Goal: Contribute content: Contribute content

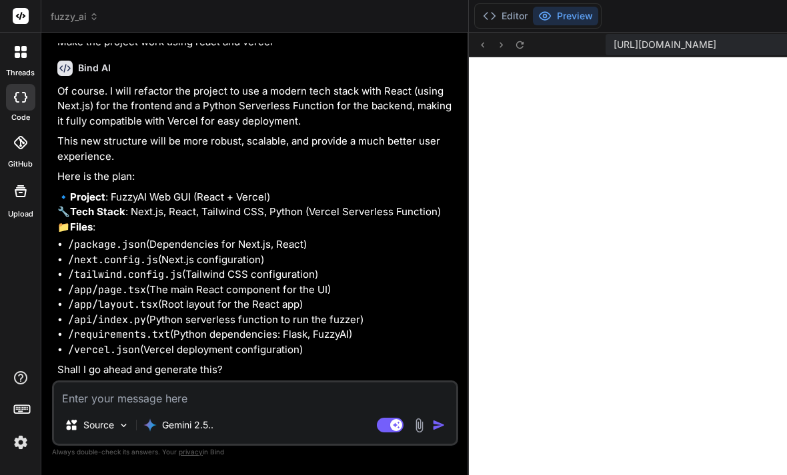
click at [65, 24] on header "fuzzy_ai Created with Pixso." at bounding box center [254, 16] width 427 height 33
click at [75, 19] on span "fuzzy_ai" at bounding box center [75, 16] width 48 height 13
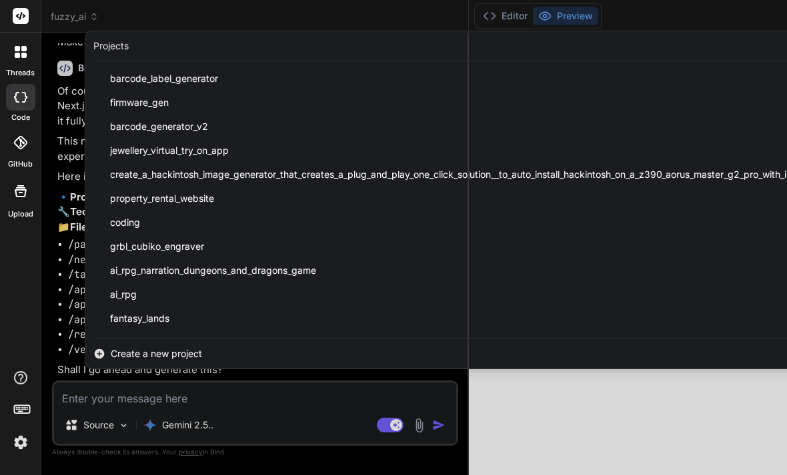
click at [210, 355] on div "Create a new project" at bounding box center [464, 353] width 759 height 29
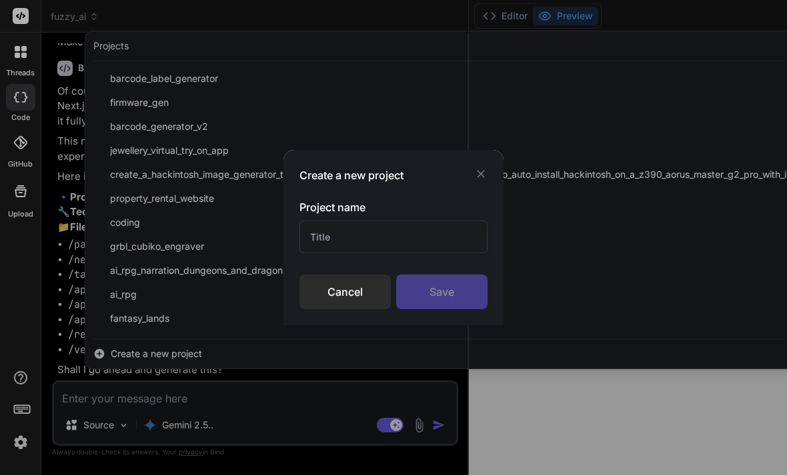
click at [348, 230] on input "text" at bounding box center [393, 237] width 188 height 33
click at [345, 231] on input "text" at bounding box center [393, 237] width 188 height 33
drag, startPoint x: 322, startPoint y: 241, endPoint x: 400, endPoint y: 245, distance: 78.1
click at [400, 245] on input "Rphg" at bounding box center [393, 237] width 188 height 33
type input "Rpg"
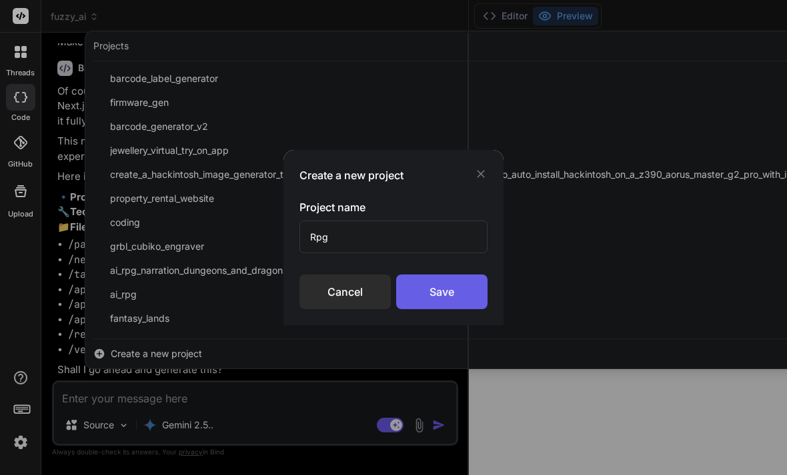
click at [461, 295] on div "Save" at bounding box center [441, 292] width 91 height 35
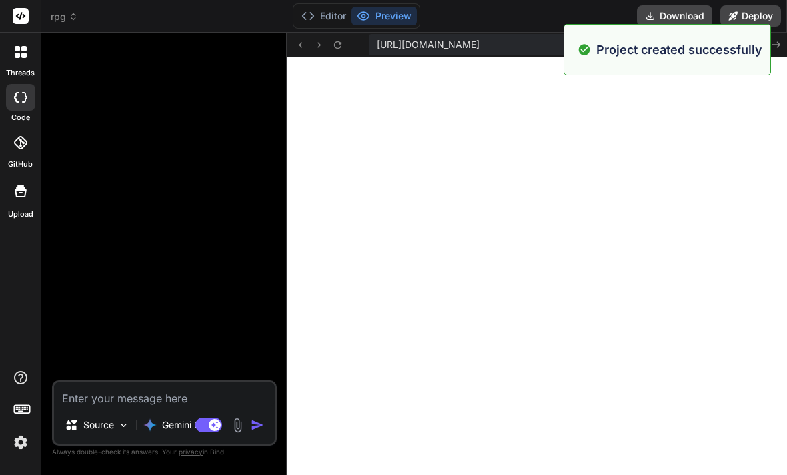
click at [193, 446] on div "Source Gemini 2.5.. Agent Mode. When this toggle is activated, AI automatically…" at bounding box center [164, 413] width 225 height 65
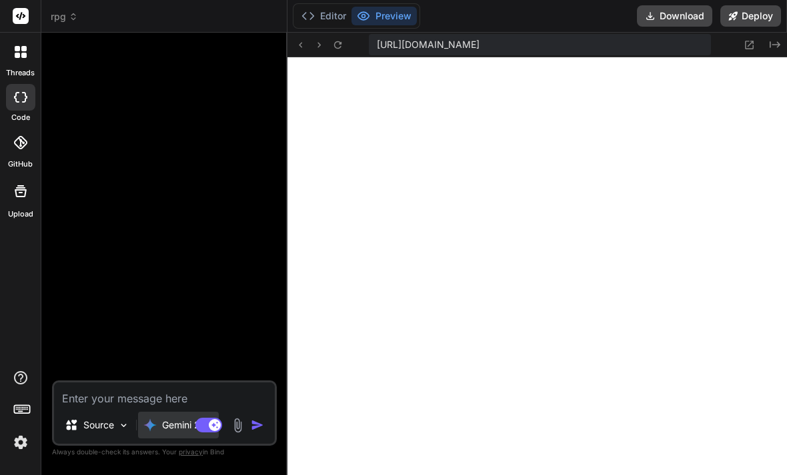
click at [162, 432] on div "Gemini 2.5.." at bounding box center [178, 425] width 70 height 13
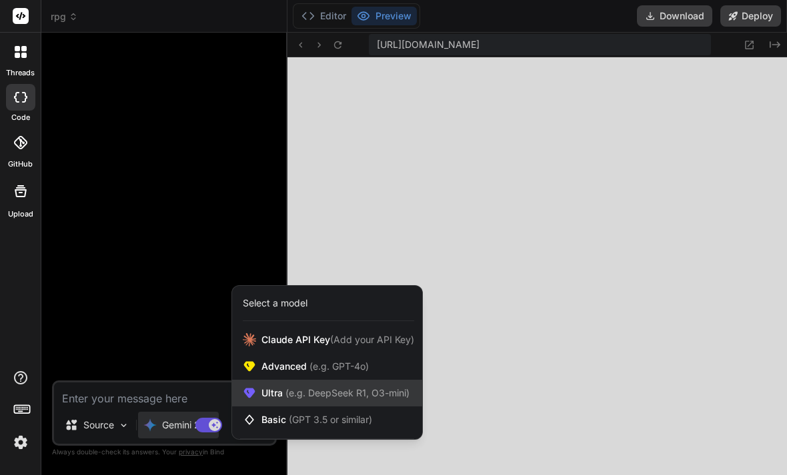
click at [323, 399] on span "(e.g. DeepSeek R1, O3-mini)" at bounding box center [346, 392] width 127 height 11
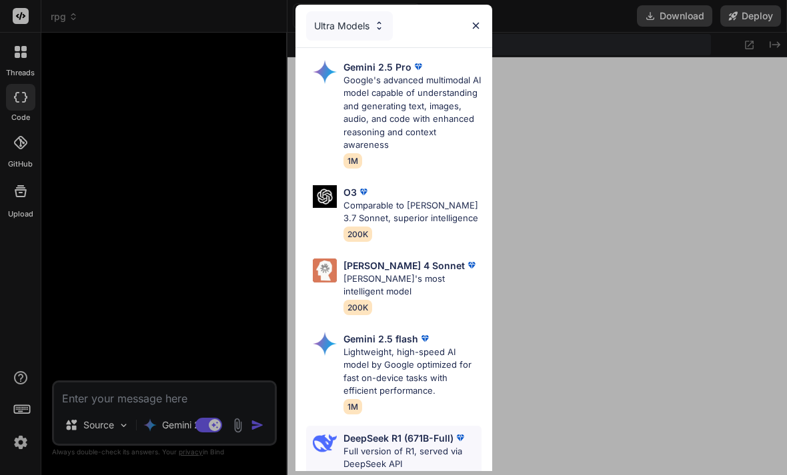
click at [389, 455] on p "Full version of R1, served via DeepSeek API" at bounding box center [412, 458] width 138 height 26
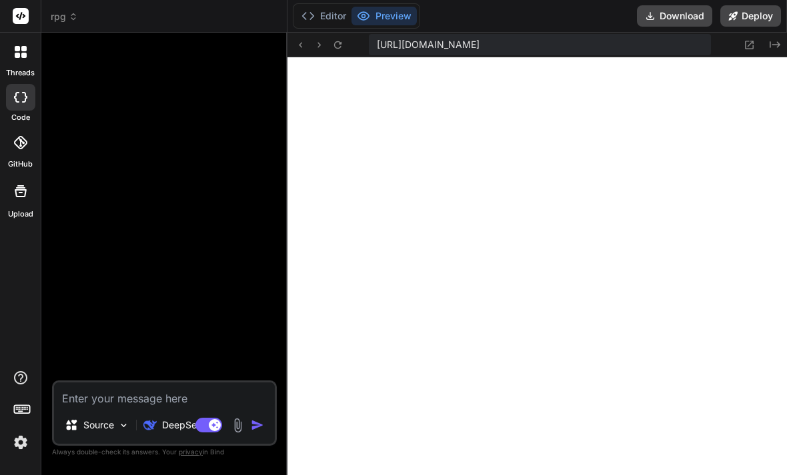
type textarea "x"
click at [147, 407] on textarea at bounding box center [164, 395] width 221 height 24
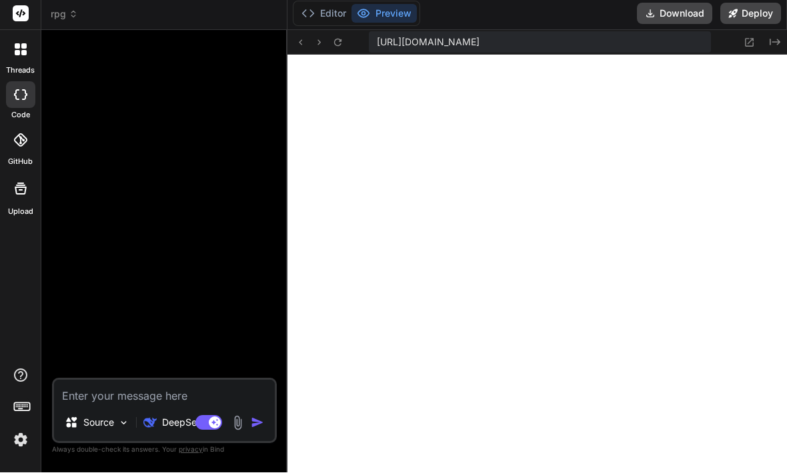
paste textarea "AI Dungeons & Dragons Adventure Game Overview The AI Dungeons & Dragons Adventu…"
type textarea "AI Dungeons & Dragons Adventure Game Overview The AI Dungeons & Dragons Adventu…"
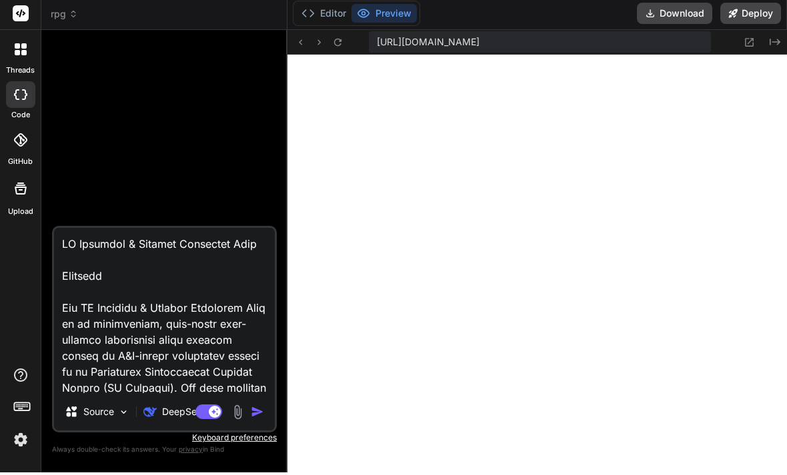
scroll to position [3556, 0]
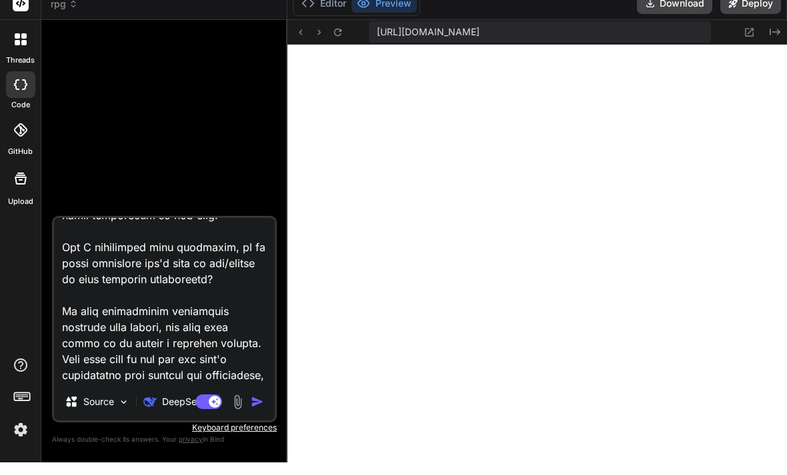
type textarea "x"
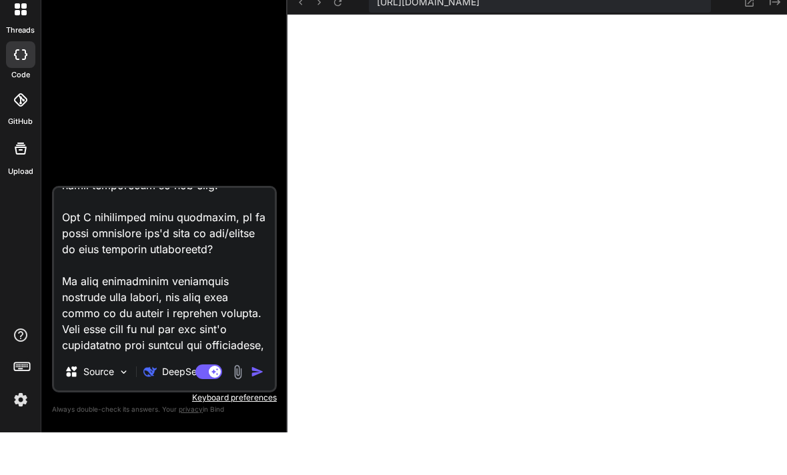
scroll to position [43, 0]
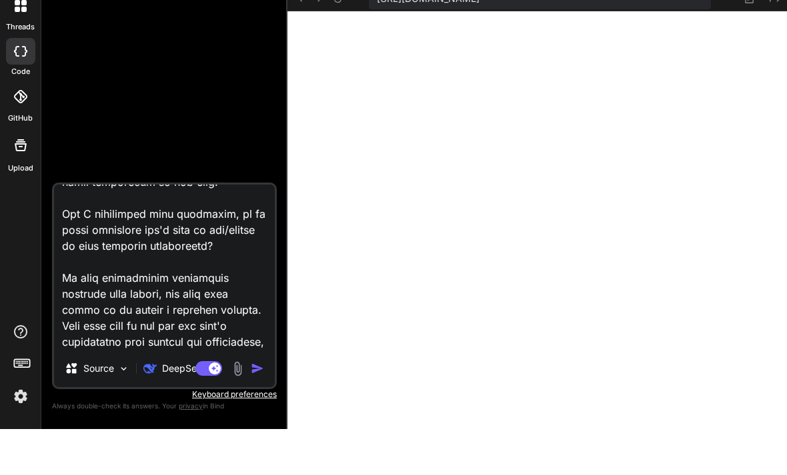
drag, startPoint x: 164, startPoint y: 330, endPoint x: 79, endPoint y: 434, distance: 134.1
click at [81, 433] on html "threads code GitHub Upload rpg Created with Pixso. Bind AI Web Search Created w…" at bounding box center [393, 237] width 787 height 475
click at [134, 231] on textarea at bounding box center [164, 313] width 221 height 165
drag, startPoint x: 111, startPoint y: 230, endPoint x: 109, endPoint y: 256, distance: 26.0
click at [109, 256] on textarea at bounding box center [164, 313] width 221 height 165
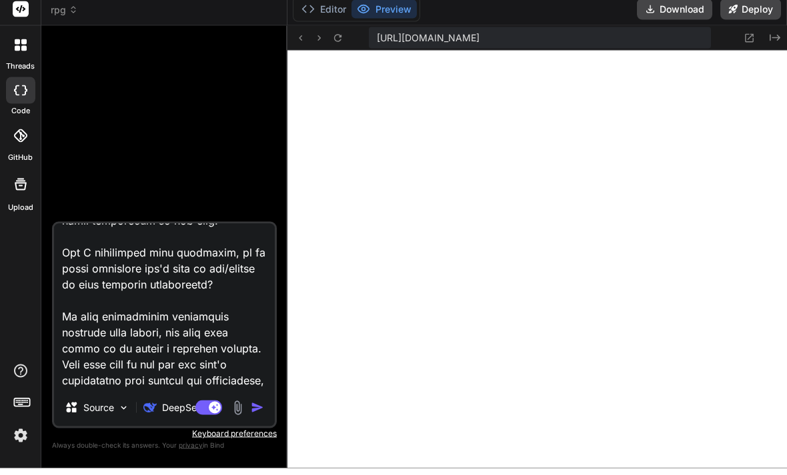
scroll to position [35, 0]
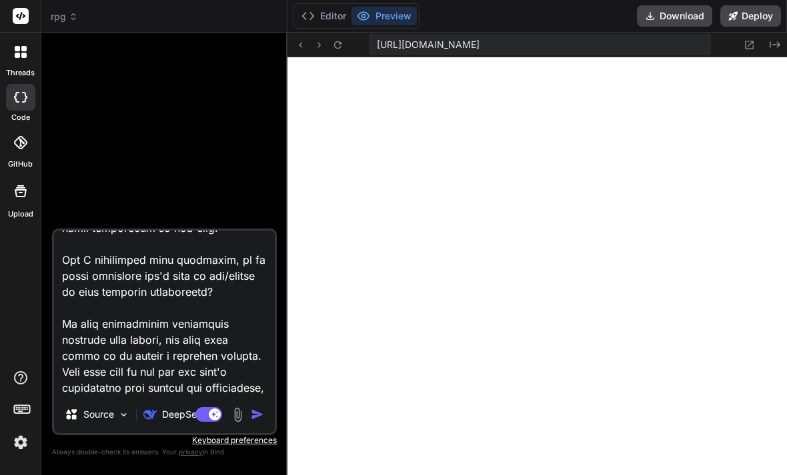
click at [170, 286] on textarea at bounding box center [164, 313] width 221 height 165
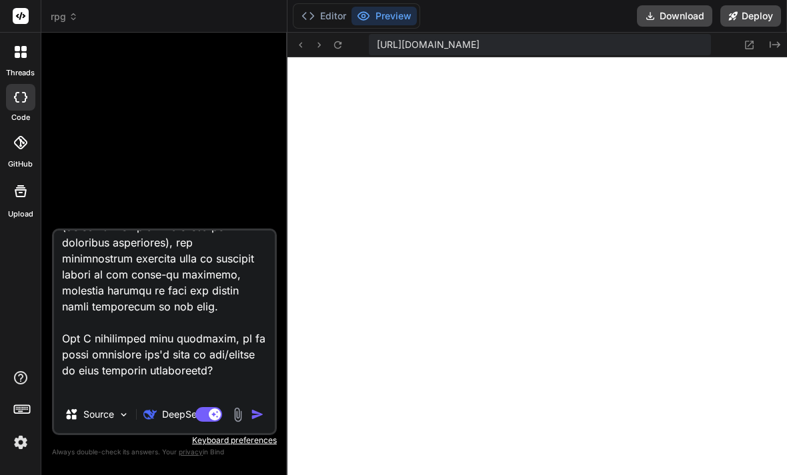
scroll to position [3478, 0]
click at [131, 294] on textarea at bounding box center [164, 313] width 221 height 165
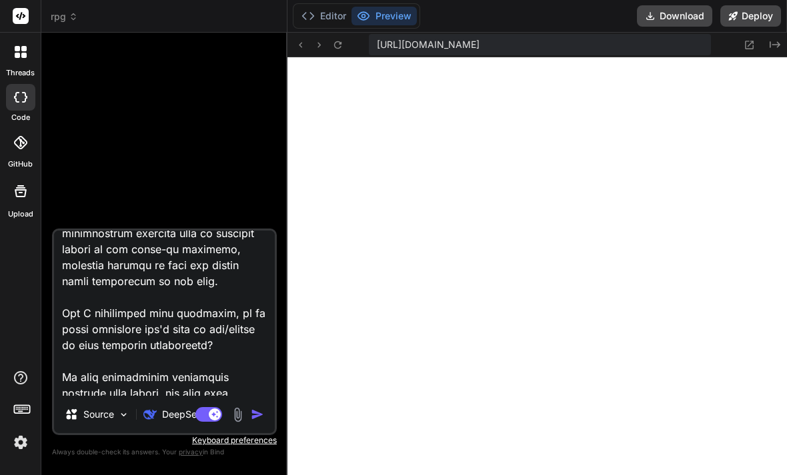
scroll to position [43, 0]
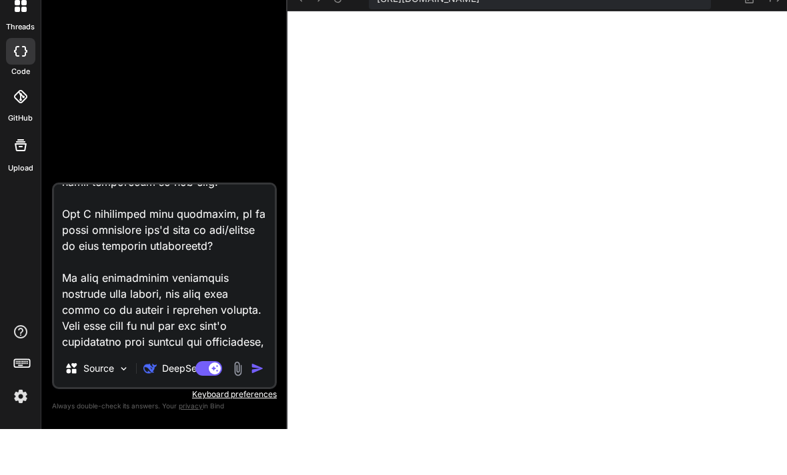
drag, startPoint x: 133, startPoint y: 292, endPoint x: 198, endPoint y: 353, distance: 89.2
click at [199, 354] on div "Source DeepSeek R.. Agent Mode. When this toggle is activated, AI automatically…" at bounding box center [164, 332] width 225 height 207
type textarea "AI Dungeons & Dragons Adventure Game Overview The AI Dungeons & Dragons Adventu…"
type textarea "x"
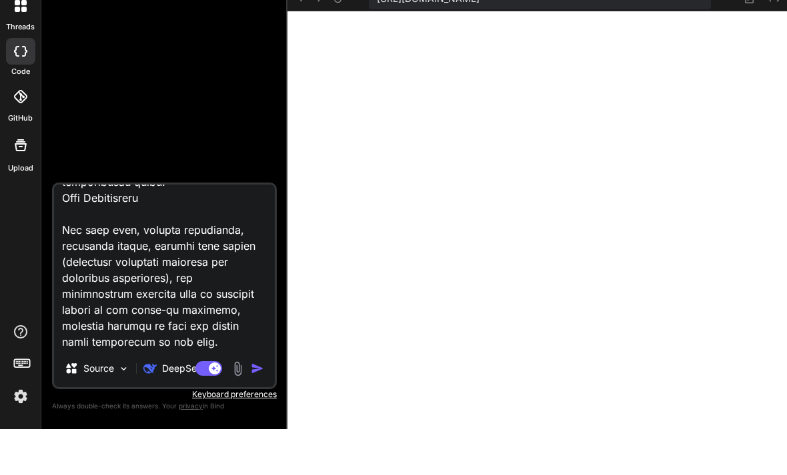
scroll to position [3364, 0]
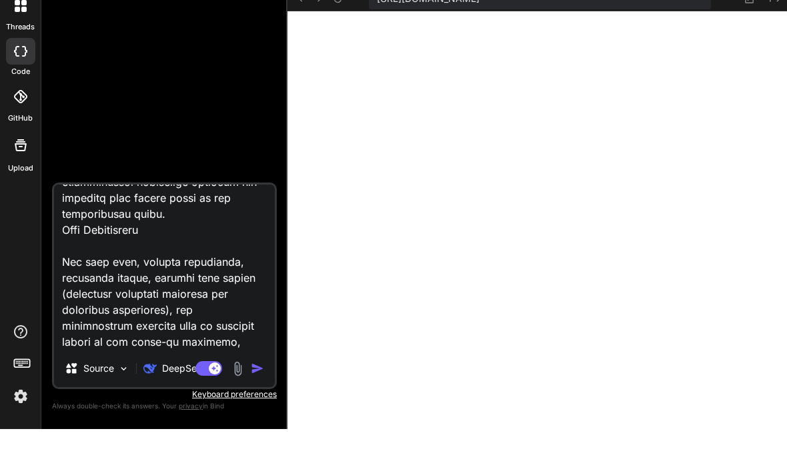
type textarea "AI Dungeons & Dragons Adventure Game Overview The AI Dungeons & Dragons Adventu…"
type textarea "x"
type textarea "AI Dungeons & Dragons Adventure Game Overview The AI Dungeons & Dragons Adventu…"
type textarea "x"
type textarea "AI Dungeons & Dragons Adventure Game Overview The AI Dungeons & Dragons Adventu…"
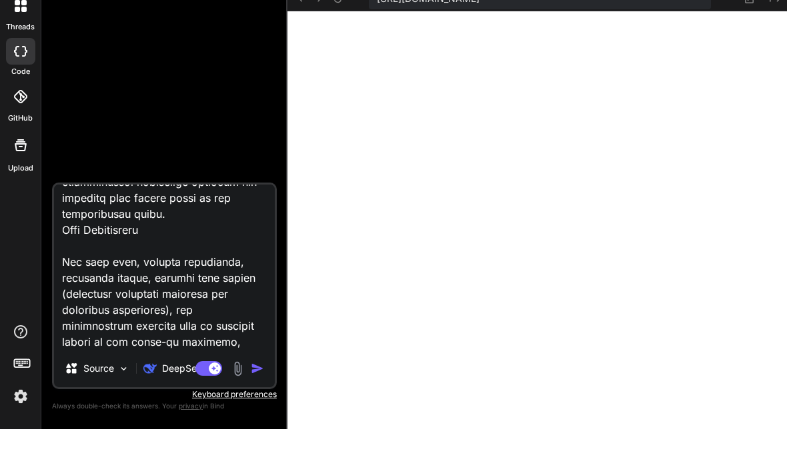
type textarea "x"
type textarea "AI Dungeons & Dragons Adventure Game Overview The AI Dungeons & Dragons Adventu…"
type textarea "x"
type textarea "AI Dungeons & Dragons Adventure Game Overview The AI Dungeons & Dragons Adventu…"
type textarea "x"
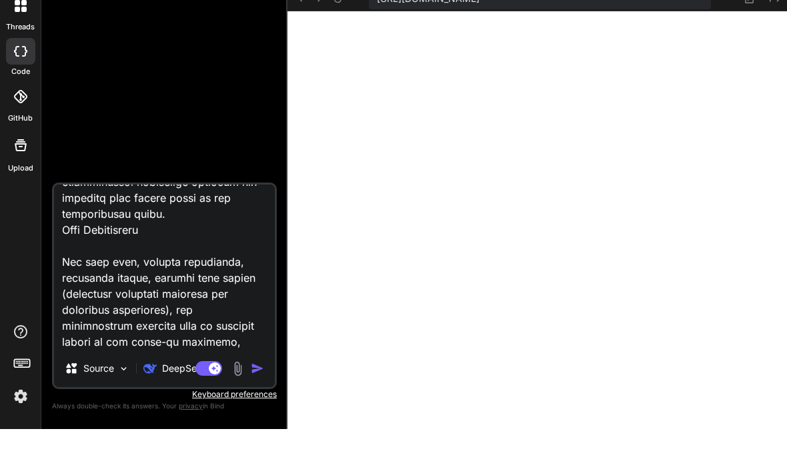
type textarea "AI Dungeons & Dragons Adventure Game Overview The AI Dungeons & Dragons Adventu…"
type textarea "x"
type textarea "AI Dungeons & Dragons Adventure Game Overview The AI Dungeons & Dragons Adventu…"
type textarea "x"
type textarea "AI Dungeons & Dragons Adventure Game Overview The AI Dungeons & Dragons Adventu…"
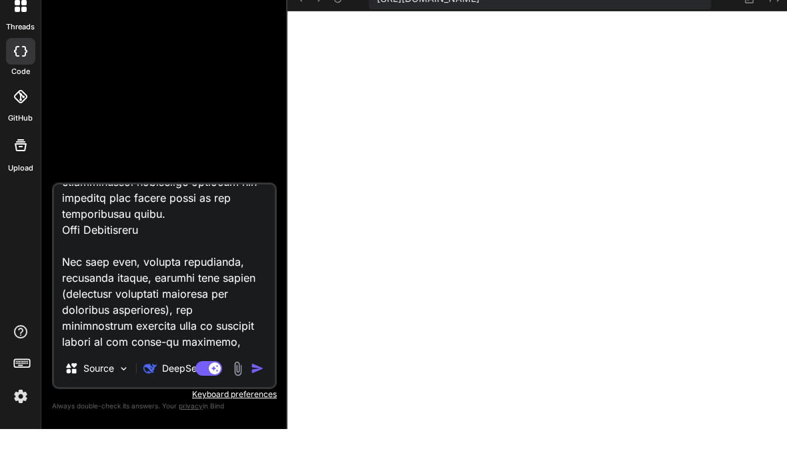
type textarea "x"
type textarea "AI Dungeons & Dragons Adventure Game Overview The AI Dungeons & Dragons Adventu…"
type textarea "x"
type textarea "AI Dungeons & Dragons Adventure Game Overview The AI Dungeons & Dragons Adventu…"
type textarea "x"
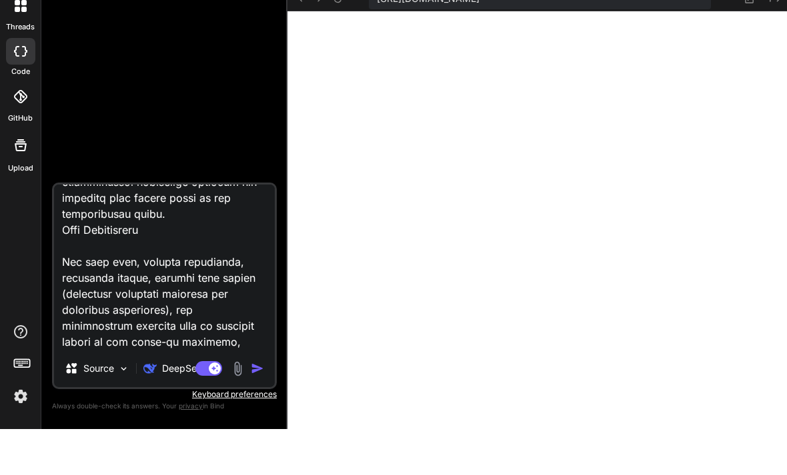
type textarea "AI Dungeons & Dragons Adventure Game Overview The AI Dungeons & Dragons Adventu…"
type textarea "x"
type textarea "AI Dungeons & Dragons Adventure Game Overview The AI Dungeons & Dragons Adventu…"
type textarea "x"
type textarea "AI Dungeons & Dragons Adventure Game Overview The AI Dungeons & Dragons Adventu…"
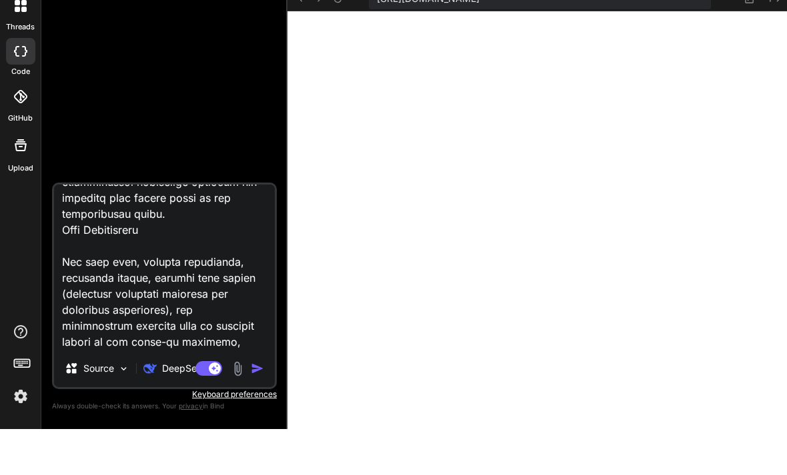
type textarea "x"
type textarea "AI Dungeons & Dragons Adventure Game Overview The AI Dungeons & Dragons Adventu…"
type textarea "x"
type textarea "AI Dungeons & Dragons Adventure Game Overview The AI Dungeons & Dragons Adventu…"
type textarea "x"
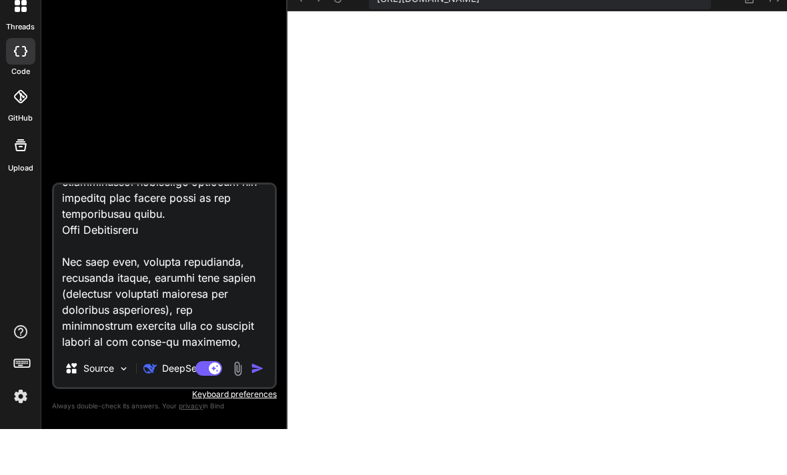
type textarea "AI Dungeons & Dragons Adventure Game Overview The AI Dungeons & Dragons Adventu…"
type textarea "x"
type textarea "AI Dungeons & Dragons Adventure Game Overview The AI Dungeons & Dragons Adventu…"
type textarea "x"
type textarea "AI Dungeons & Dragons Adventure Game Overview The AI Dungeons & Dragons Adventu…"
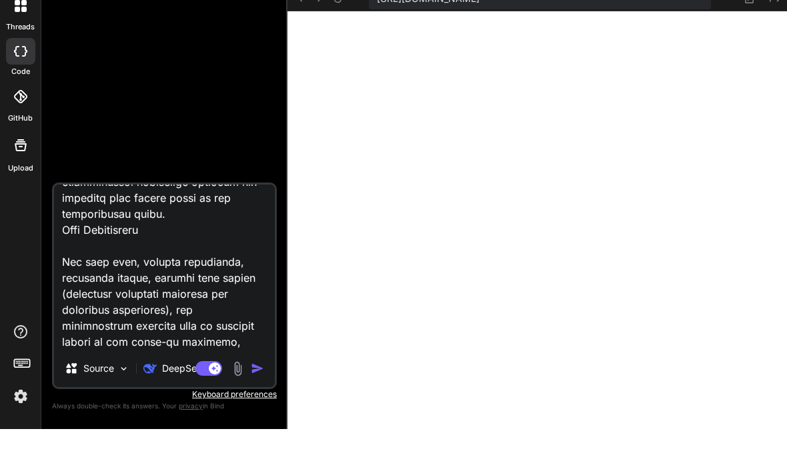
type textarea "x"
type textarea "AI Dungeons & Dragons Adventure Game Overview The AI Dungeons & Dragons Adventu…"
type textarea "x"
type textarea "AI Dungeons & Dragons Adventure Game Overview The AI Dungeons & Dragons Adventu…"
type textarea "x"
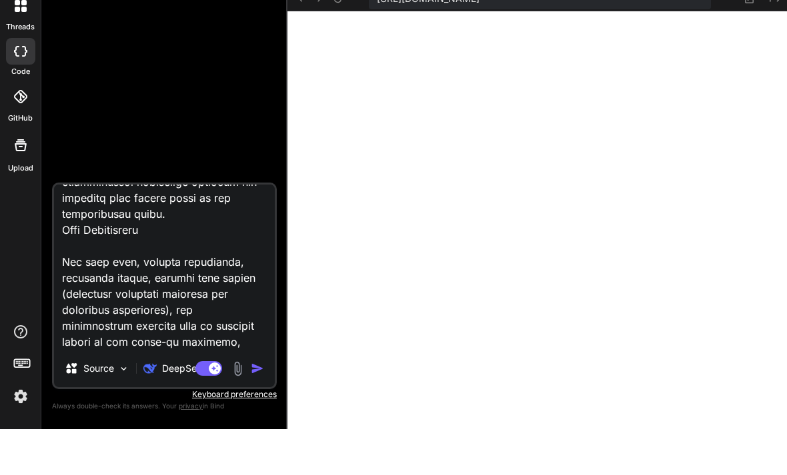
type textarea "AI Dungeons & Dragons Adventure Game Overview The AI Dungeons & Dragons Adventu…"
type textarea "x"
type textarea "AI Dungeons & Dragons Adventure Game Overview The AI Dungeons & Dragons Adventu…"
type textarea "x"
type textarea "AI Dungeons & Dragons Adventure Game Overview The AI Dungeons & Dragons Adventu…"
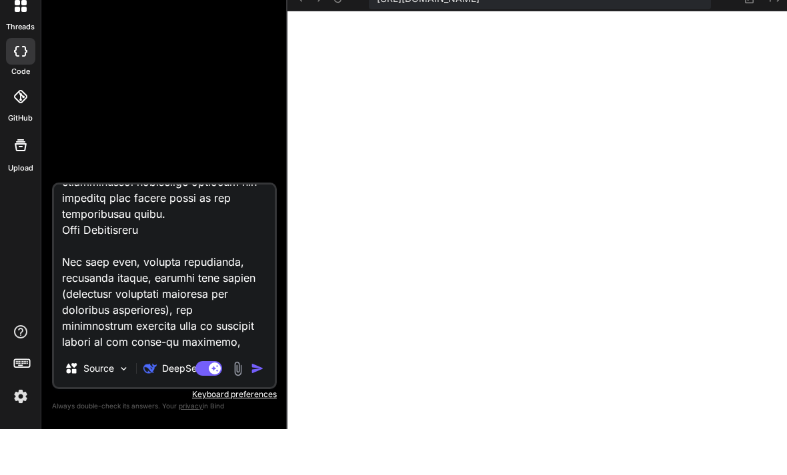
type textarea "x"
type textarea "AI Dungeons & Dragons Adventure Game Overview The AI Dungeons & Dragons Adventu…"
type textarea "x"
type textarea "AI Dungeons & Dragons Adventure Game Overview The AI Dungeons & Dragons Adventu…"
type textarea "x"
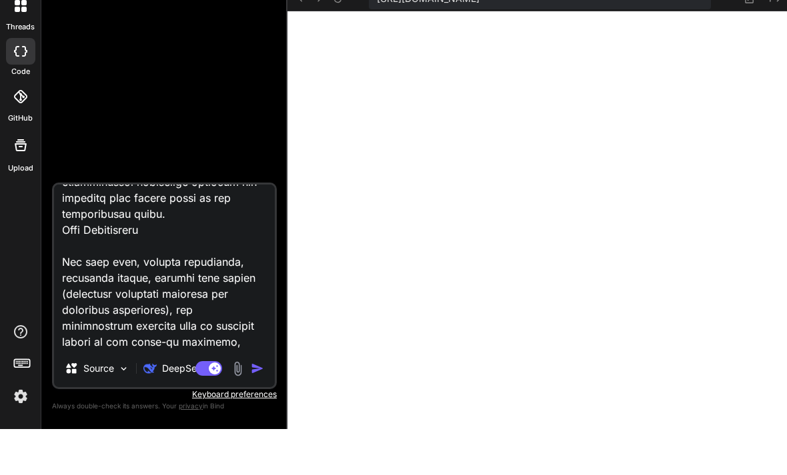
type textarea "AI Dungeons & Dragons Adventure Game Overview The AI Dungeons & Dragons Adventu…"
type textarea "x"
type textarea "AI Dungeons & Dragons Adventure Game Overview The AI Dungeons & Dragons Adventu…"
type textarea "x"
type textarea "AI Dungeons & Dragons Adventure Game Overview The AI Dungeons & Dragons Adventu…"
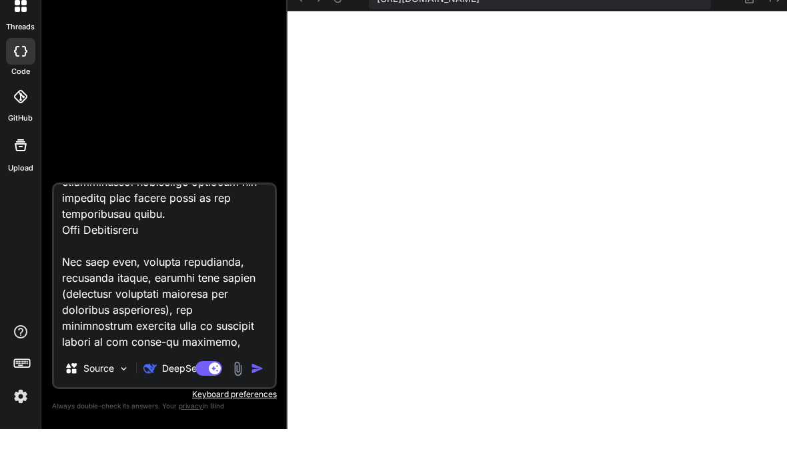
type textarea "x"
type textarea "AI Dungeons & Dragons Adventure Game Overview The AI Dungeons & Dragons Adventu…"
type textarea "x"
type textarea "AI Dungeons & Dragons Adventure Game Overview The AI Dungeons & Dragons Adventu…"
type textarea "x"
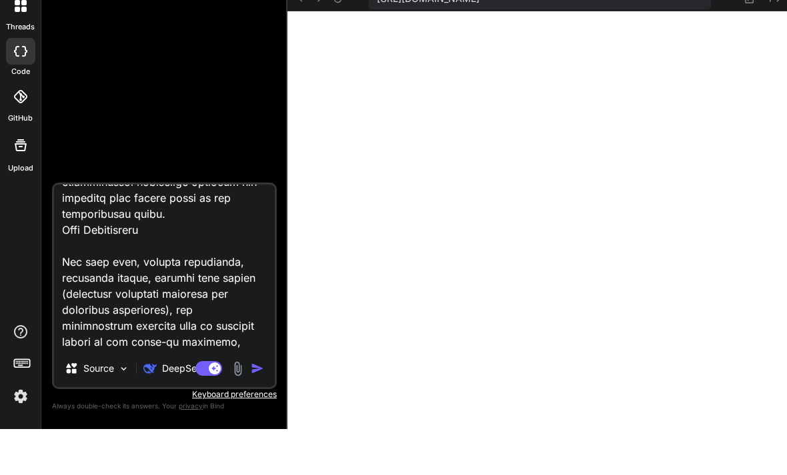
type textarea "AI Dungeons & Dragons Adventure Game Overview The AI Dungeons & Dragons Adventu…"
type textarea "x"
type textarea "AI Dungeons & Dragons Adventure Game Overview The AI Dungeons & Dragons Adventu…"
type textarea "x"
type textarea "AI Dungeons & Dragons Adventure Game Overview The AI Dungeons & Dragons Adventu…"
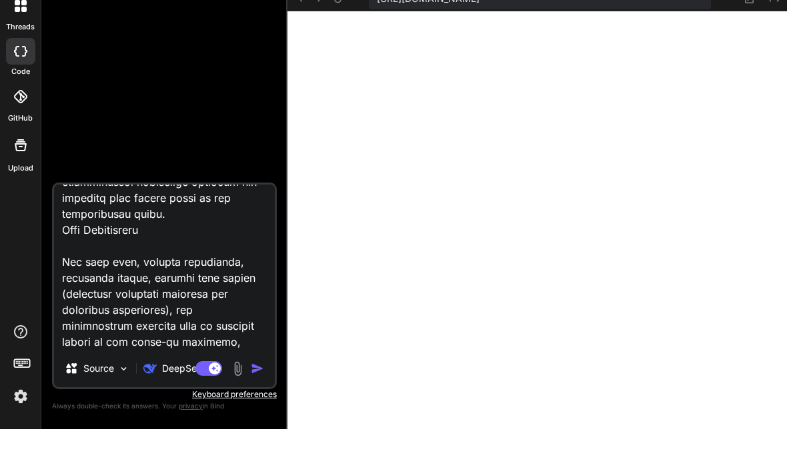
type textarea "x"
type textarea "AI Dungeons & Dragons Adventure Game Overview The AI Dungeons & Dragons Adventu…"
type textarea "x"
type textarea "AI Dungeons & Dragons Adventure Game Overview The AI Dungeons & Dragons Adventu…"
type textarea "x"
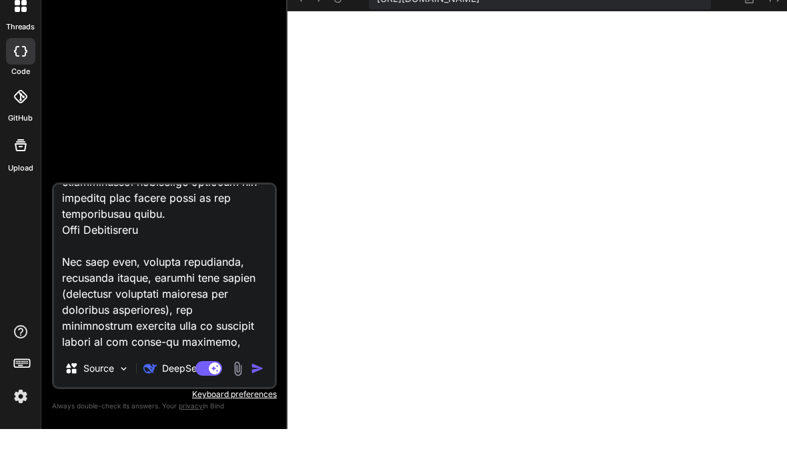
scroll to position [3378, 0]
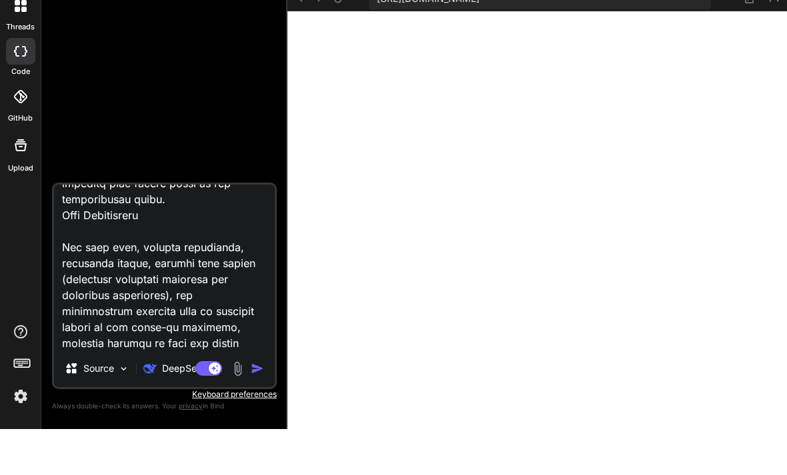
type textarea "AI Dungeons & Dragons Adventure Game Overview The AI Dungeons & Dragons Adventu…"
type textarea "x"
type textarea "AI Dungeons & Dragons Adventure Game Overview The AI Dungeons & Dragons Adventu…"
type textarea "x"
type textarea "AI Dungeons & Dragons Adventure Game Overview The AI Dungeons & Dragons Adventu…"
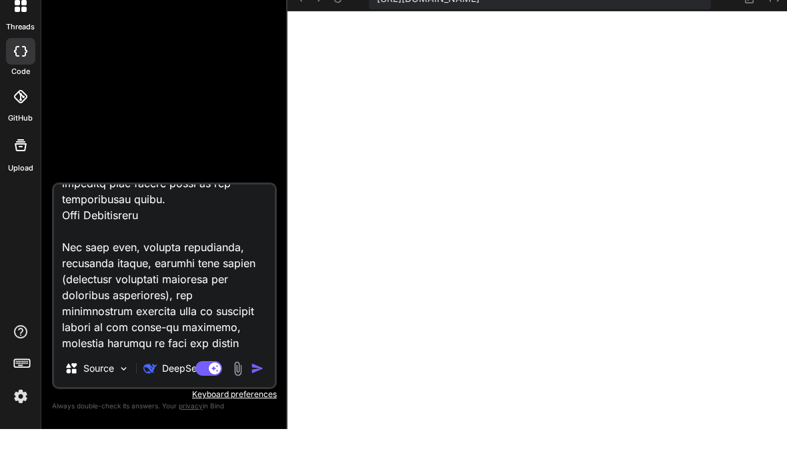
type textarea "x"
type textarea "AI Dungeons & Dragons Adventure Game Overview The AI Dungeons & Dragons Adventu…"
type textarea "x"
type textarea "AI Dungeons & Dragons Adventure Game Overview The AI Dungeons & Dragons Adventu…"
type textarea "x"
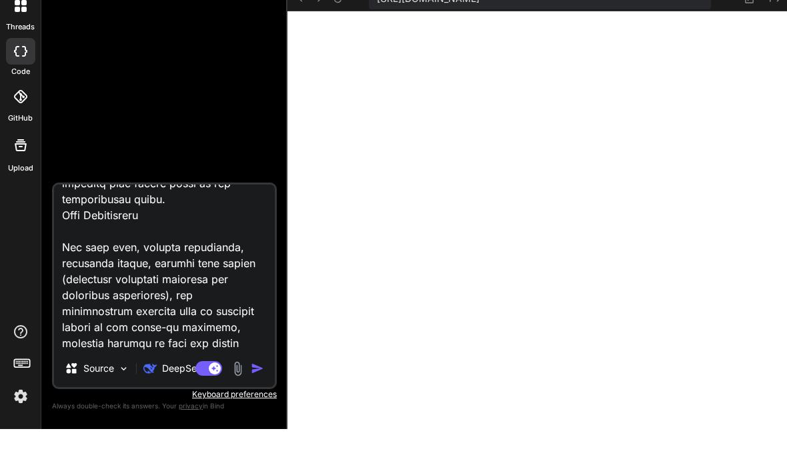
type textarea "AI Dungeons & Dragons Adventure Game Overview The AI Dungeons & Dragons Adventu…"
type textarea "x"
type textarea "AI Dungeons & Dragons Adventure Game Overview The AI Dungeons & Dragons Adventu…"
type textarea "x"
type textarea "AI Dungeons & Dragons Adventure Game Overview The AI Dungeons & Dragons Adventu…"
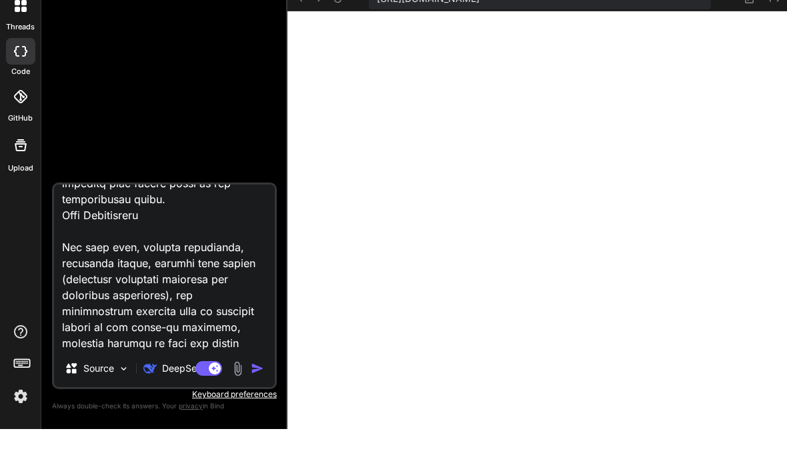
type textarea "x"
type textarea "AI Dungeons & Dragons Adventure Game Overview The AI Dungeons & Dragons Adventu…"
type textarea "x"
type textarea "AI Dungeons & Dragons Adventure Game Overview The AI Dungeons & Dragons Adventu…"
type textarea "x"
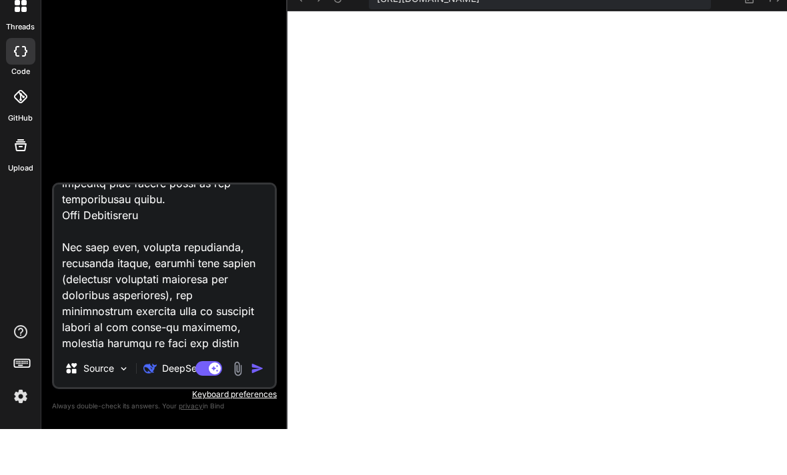
type textarea "AI Dungeons & Dragons Adventure Game Overview The AI Dungeons & Dragons Adventu…"
type textarea "x"
type textarea "AI Dungeons & Dragons Adventure Game Overview The AI Dungeons & Dragons Adventu…"
type textarea "x"
type textarea "AI Dungeons & Dragons Adventure Game Overview The AI Dungeons & Dragons Adventu…"
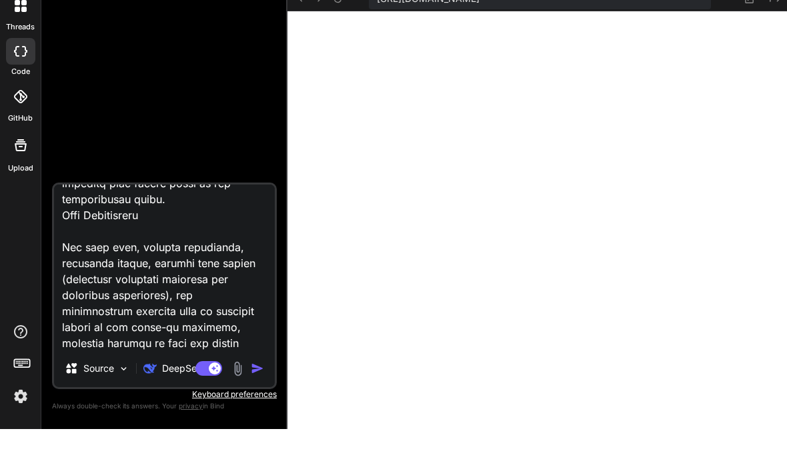
type textarea "x"
type textarea "AI Dungeons & Dragons Adventure Game Overview The AI Dungeons & Dragons Adventu…"
type textarea "x"
type textarea "AI Dungeons & Dragons Adventure Game Overview The AI Dungeons & Dragons Adventu…"
type textarea "x"
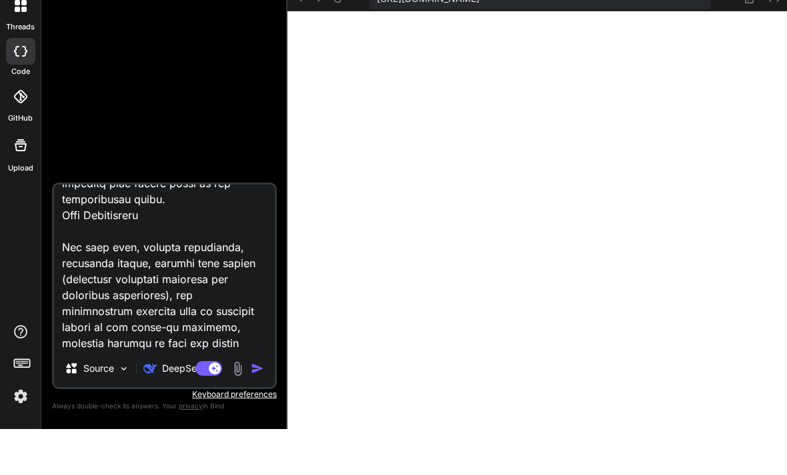
type textarea "AI Dungeons & Dragons Adventure Game Overview The AI Dungeons & Dragons Adventu…"
type textarea "x"
type textarea "AI Dungeons & Dragons Adventure Game Overview The AI Dungeons & Dragons Adventu…"
type textarea "x"
type textarea "AI Dungeons & Dragons Adventure Game Overview The AI Dungeons & Dragons Adventu…"
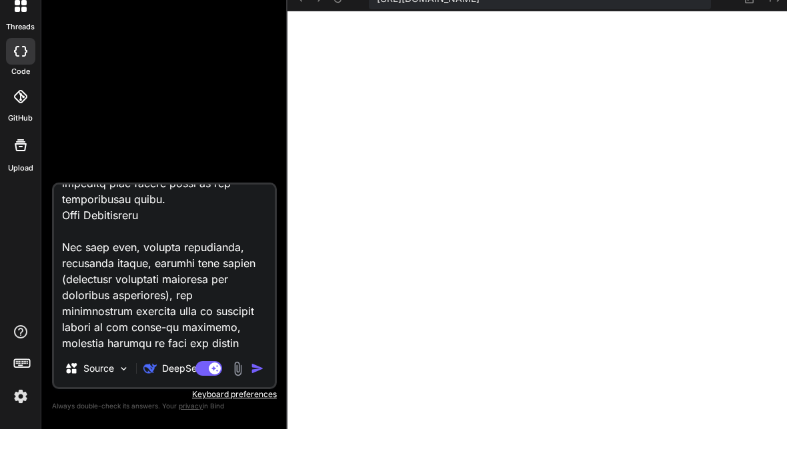
type textarea "x"
type textarea "AI Dungeons & Dragons Adventure Game Overview The AI Dungeons & Dragons Adventu…"
type textarea "x"
type textarea "AI Dungeons & Dragons Adventure Game Overview The AI Dungeons & Dragons Adventu…"
type textarea "x"
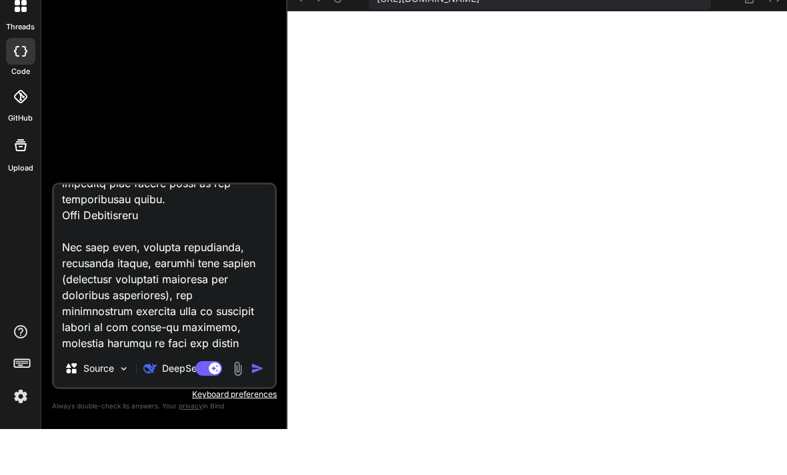
type textarea "AI Dungeons & Dragons Adventure Game Overview The AI Dungeons & Dragons Adventu…"
type textarea "x"
type textarea "AI Dungeons & Dragons Adventure Game Overview The AI Dungeons & Dragons Adventu…"
type textarea "x"
type textarea "AI Dungeons & Dragons Adventure Game Overview The AI Dungeons & Dragons Adventu…"
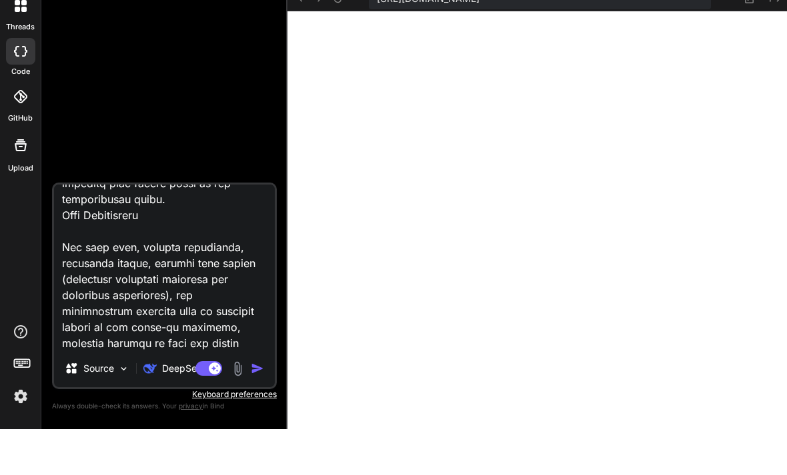
type textarea "x"
type textarea "AI Dungeons & Dragons Adventure Game Overview The AI Dungeons & Dragons Adventu…"
type textarea "x"
type textarea "AI Dungeons & Dragons Adventure Game Overview The AI Dungeons & Dragons Adventu…"
type textarea "x"
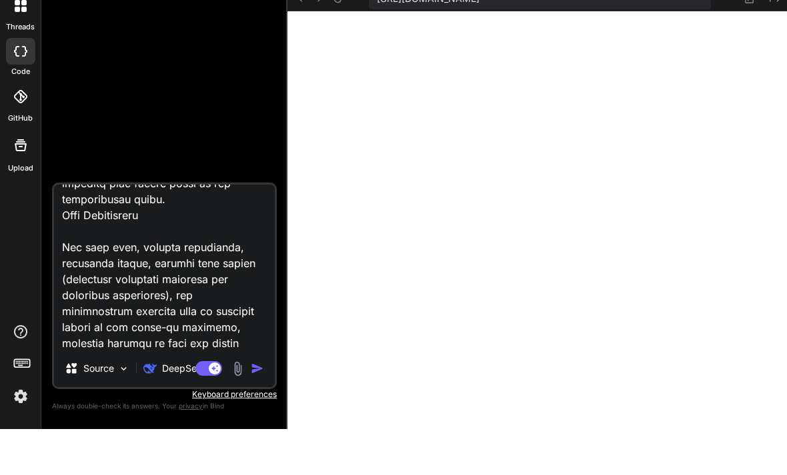
type textarea "AI Dungeons & Dragons Adventure Game Overview The AI Dungeons & Dragons Adventu…"
type textarea "x"
type textarea "AI Dungeons & Dragons Adventure Game Overview The AI Dungeons & Dragons Adventu…"
type textarea "x"
type textarea "AI Dungeons & Dragons Adventure Game Overview The AI Dungeons & Dragons Adventu…"
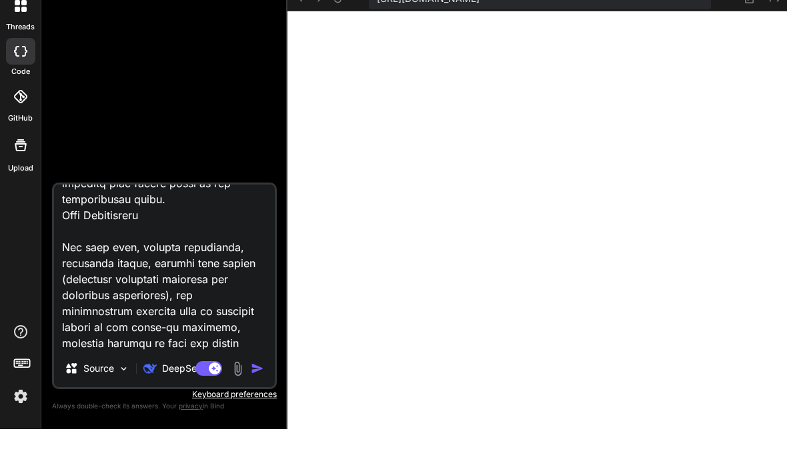
type textarea "x"
type textarea "AI Dungeons & Dragons Adventure Game Overview The AI Dungeons & Dragons Adventu…"
type textarea "x"
type textarea "AI Dungeons & Dragons Adventure Game Overview The AI Dungeons & Dragons Adventu…"
type textarea "x"
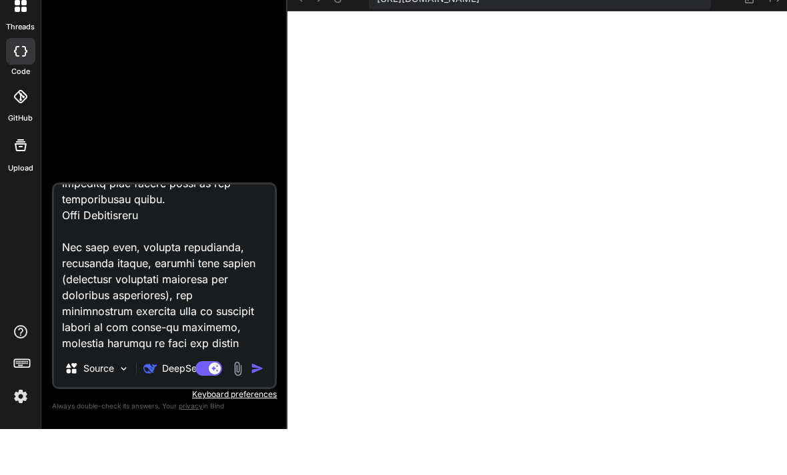
type textarea "AI Dungeons & Dragons Adventure Game Overview The AI Dungeons & Dragons Adventu…"
type textarea "x"
type textarea "AI Dungeons & Dragons Adventure Game Overview The AI Dungeons & Dragons Adventu…"
type textarea "x"
type textarea "AI Dungeons & Dragons Adventure Game Overview The AI Dungeons & Dragons Adventu…"
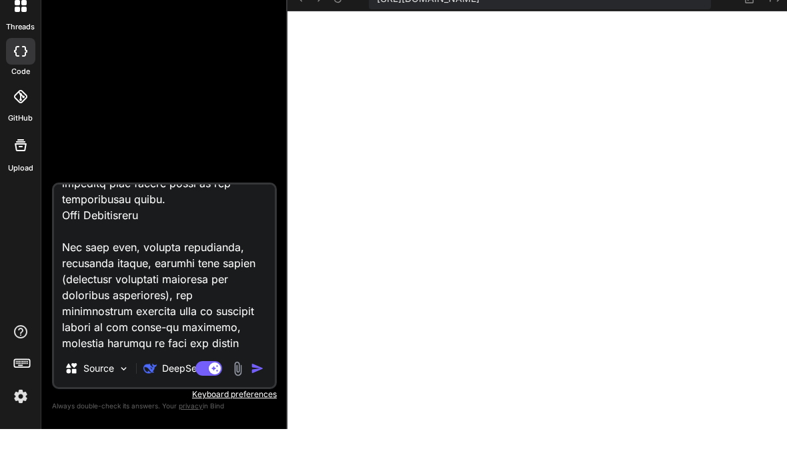
type textarea "x"
type textarea "AI Dungeons & Dragons Adventure Game Overview The AI Dungeons & Dragons Adventu…"
type textarea "x"
type textarea "AI Dungeons & Dragons Adventure Game Overview The AI Dungeons & Dragons Adventu…"
type textarea "x"
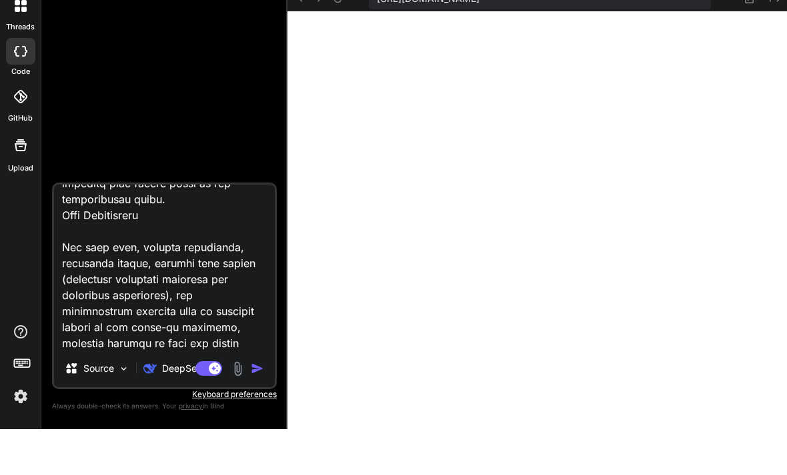
type textarea "AI Dungeons & Dragons Adventure Game Overview The AI Dungeons & Dragons Adventu…"
type textarea "x"
type textarea "AI Dungeons & Dragons Adventure Game Overview The AI Dungeons & Dragons Adventu…"
type textarea "x"
type textarea "AI Dungeons & Dragons Adventure Game Overview The AI Dungeons & Dragons Adventu…"
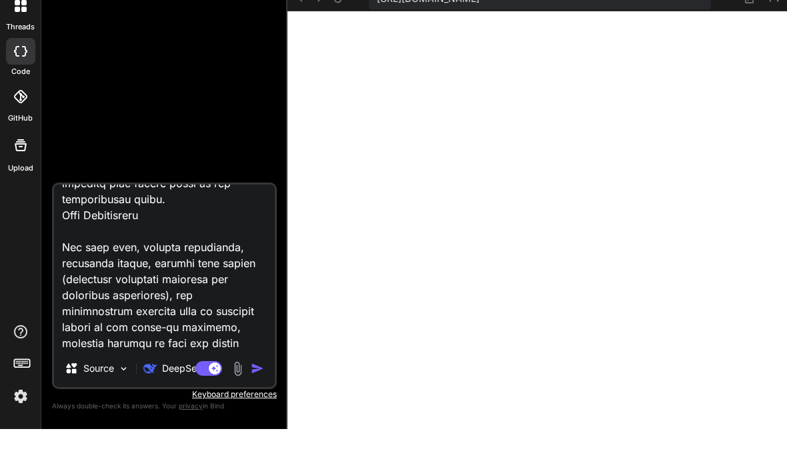
type textarea "x"
type textarea "AI Dungeons & Dragons Adventure Game Overview The AI Dungeons & Dragons Adventu…"
type textarea "x"
type textarea "AI Dungeons & Dragons Adventure Game Overview The AI Dungeons & Dragons Adventu…"
type textarea "x"
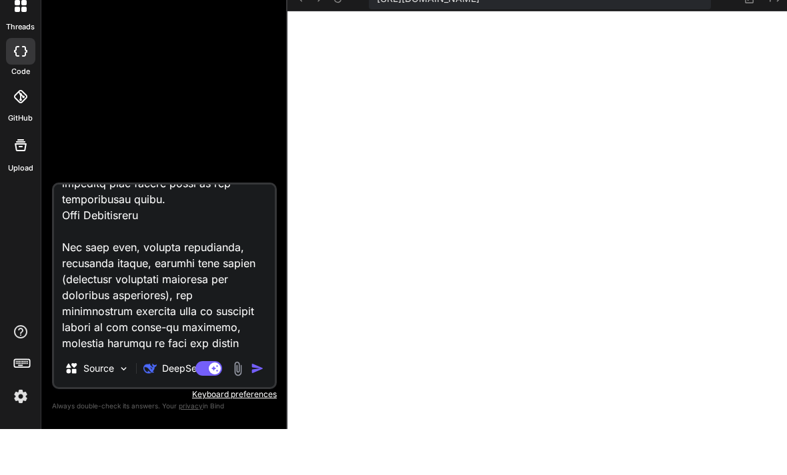
type textarea "AI Dungeons & Dragons Adventure Game Overview The AI Dungeons & Dragons Adventu…"
type textarea "x"
type textarea "AI Dungeons & Dragons Adventure Game Overview The AI Dungeons & Dragons Adventu…"
type textarea "x"
type textarea "AI Dungeons & Dragons Adventure Game Overview The AI Dungeons & Dragons Adventu…"
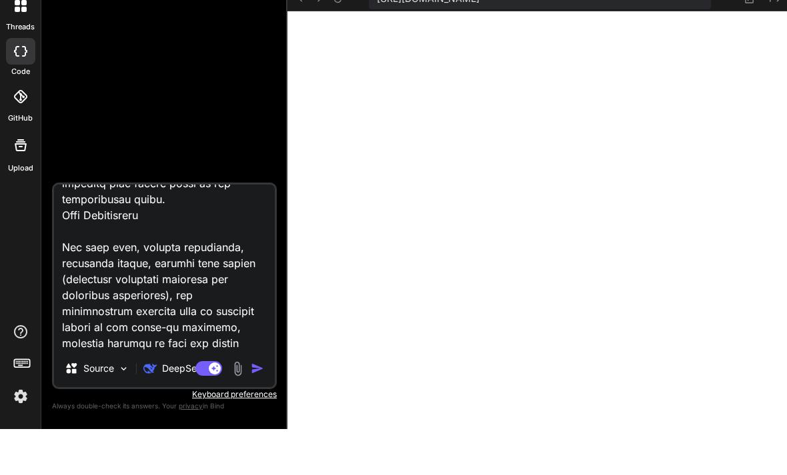
type textarea "x"
type textarea "AI Dungeons & Dragons Adventure Game Overview The AI Dungeons & Dragons Adventu…"
type textarea "x"
type textarea "AI Dungeons & Dragons Adventure Game Overview The AI Dungeons & Dragons Adventu…"
type textarea "x"
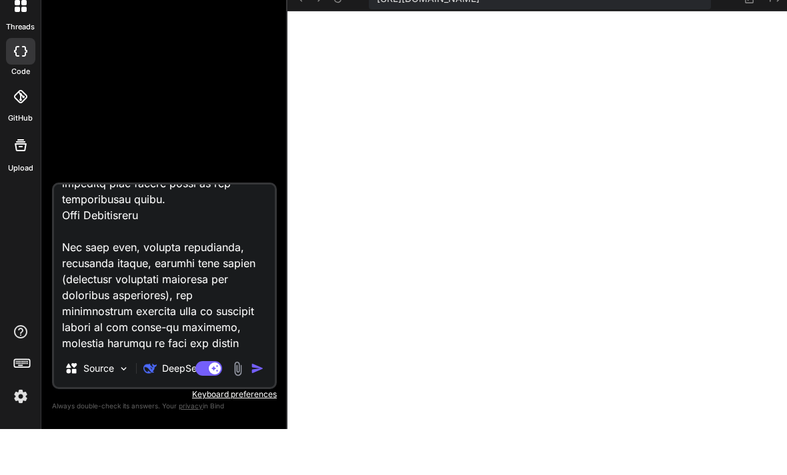
type textarea "AI Dungeons & Dragons Adventure Game Overview The AI Dungeons & Dragons Adventu…"
type textarea "x"
type textarea "AI Dungeons & Dragons Adventure Game Overview The AI Dungeons & Dragons Adventu…"
type textarea "x"
type textarea "AI Dungeons & Dragons Adventure Game Overview The AI Dungeons & Dragons Adventu…"
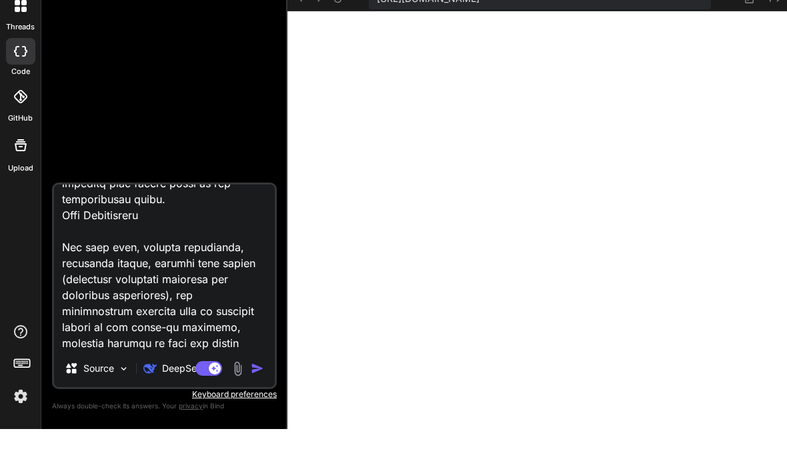
type textarea "x"
type textarea "AI Dungeons & Dragons Adventure Game Overview The AI Dungeons & Dragons Adventu…"
type textarea "x"
type textarea "AI Dungeons & Dragons Adventure Game Overview The AI Dungeons & Dragons Adventu…"
type textarea "x"
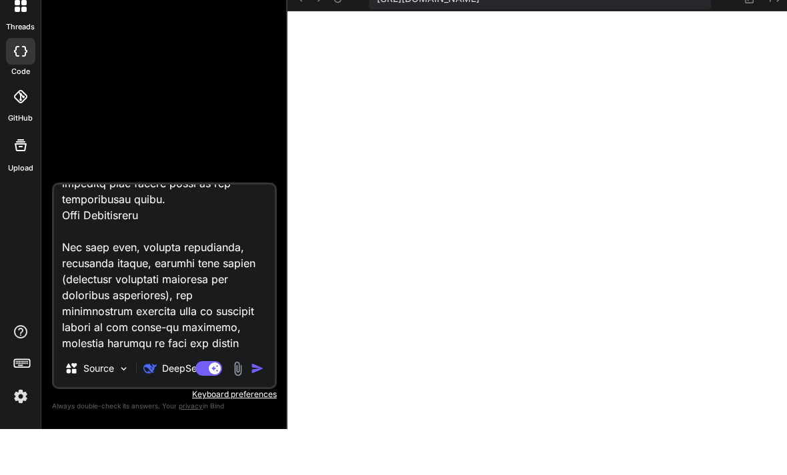
type textarea "AI Dungeons & Dragons Adventure Game Overview The AI Dungeons & Dragons Adventu…"
type textarea "x"
type textarea "AI Dungeons & Dragons Adventure Game Overview The AI Dungeons & Dragons Adventu…"
type textarea "x"
type textarea "AI Dungeons & Dragons Adventure Game Overview The AI Dungeons & Dragons Adventu…"
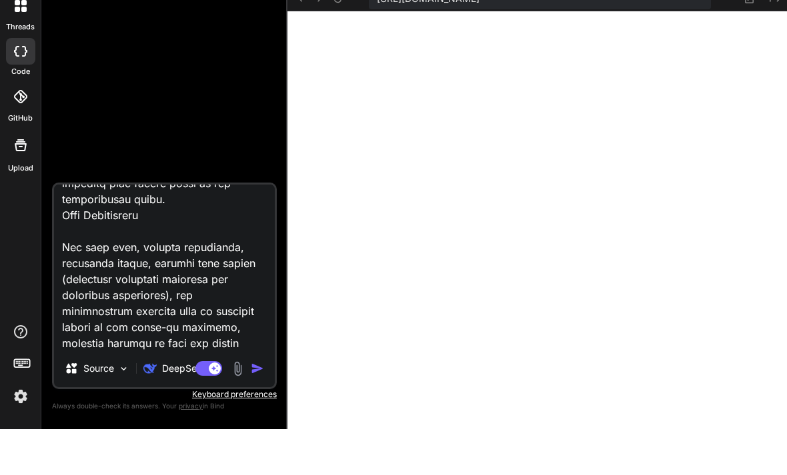
type textarea "x"
type textarea "AI Dungeons & Dragons Adventure Game Overview The AI Dungeons & Dragons Adventu…"
type textarea "x"
type textarea "AI Dungeons & Dragons Adventure Game Overview The AI Dungeons & Dragons Adventu…"
type textarea "x"
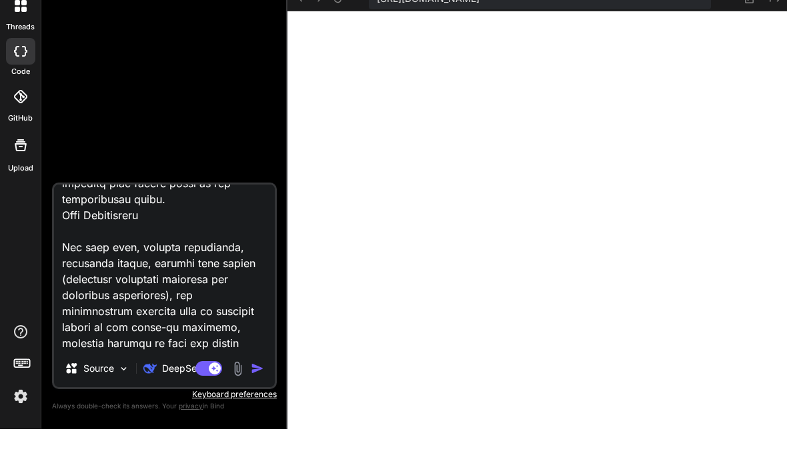
type textarea "AI Dungeons & Dragons Adventure Game Overview The AI Dungeons & Dragons Adventu…"
type textarea "x"
type textarea "AI Dungeons & Dragons Adventure Game Overview The AI Dungeons & Dragons Adventu…"
type textarea "x"
type textarea "AI Dungeons & Dragons Adventure Game Overview The AI Dungeons & Dragons Adventu…"
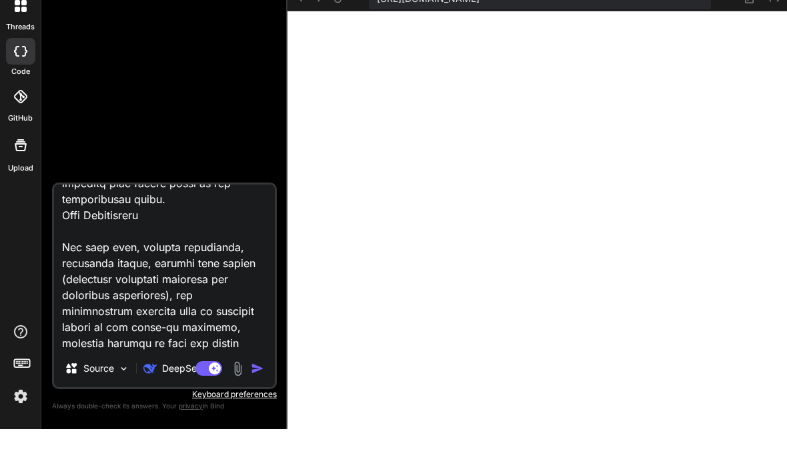
type textarea "x"
type textarea "AI Dungeons & Dragons Adventure Game Overview The AI Dungeons & Dragons Adventu…"
type textarea "x"
type textarea "AI Dungeons & Dragons Adventure Game Overview The AI Dungeons & Dragons Adventu…"
type textarea "x"
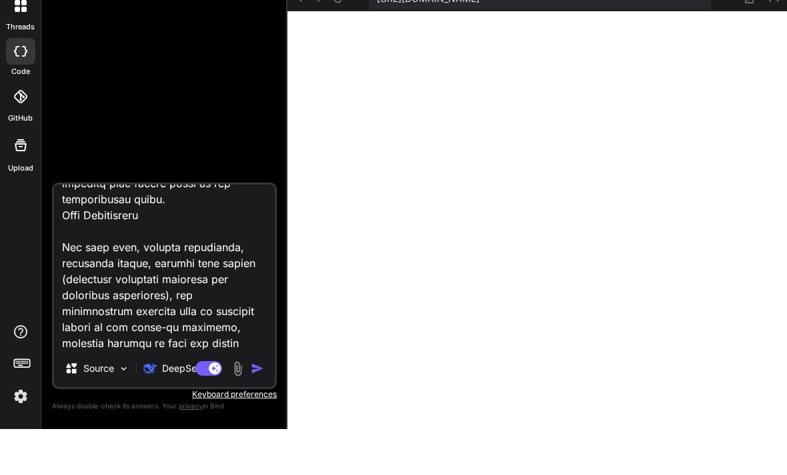
type textarea "AI Dungeons & Dragons Adventure Game Overview The AI Dungeons & Dragons Adventu…"
type textarea "x"
type textarea "AI Dungeons & Dragons Adventure Game Overview The AI Dungeons & Dragons Adventu…"
type textarea "x"
